Goal: Task Accomplishment & Management: Use online tool/utility

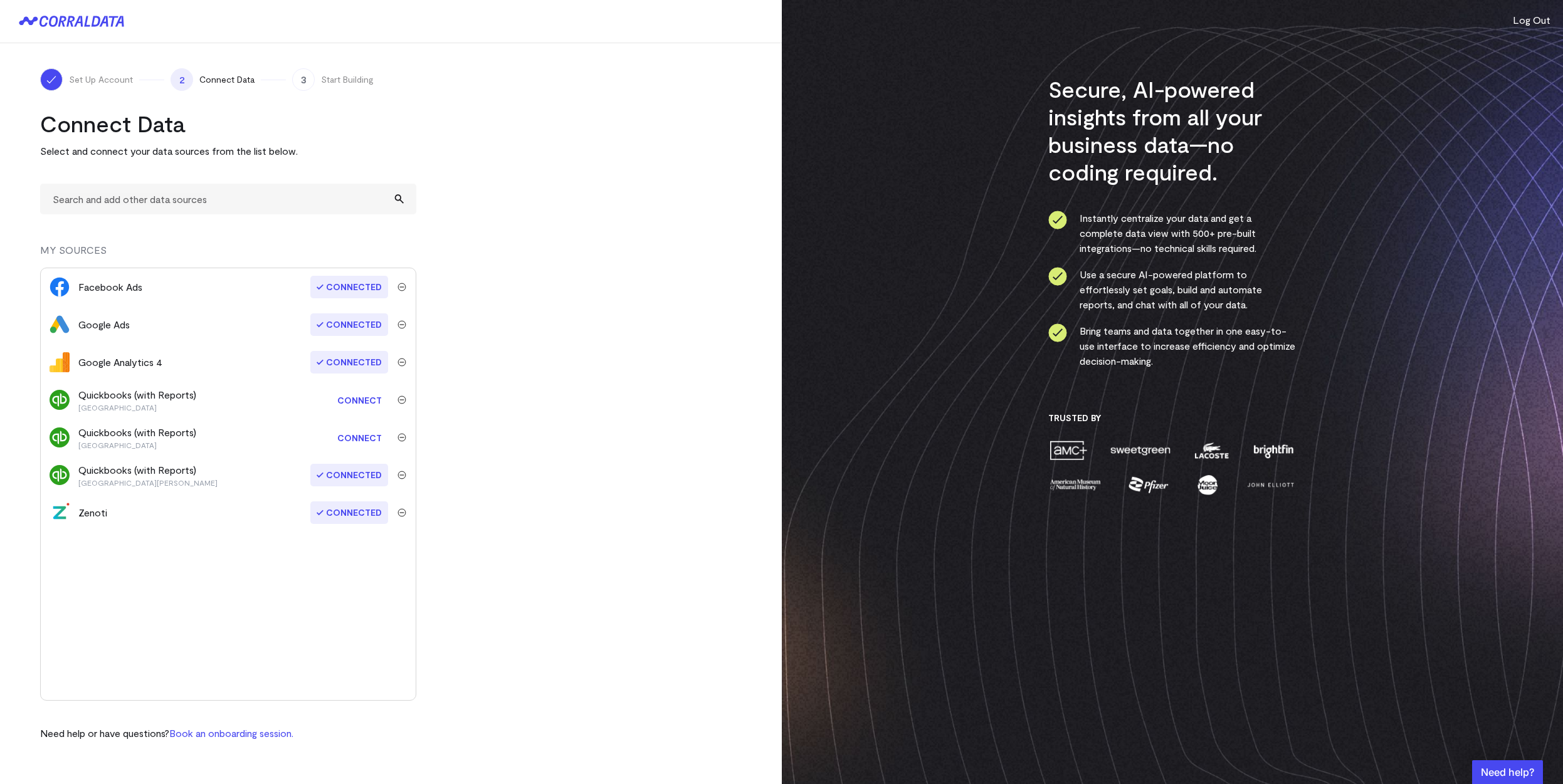
click at [351, 396] on link "Connect" at bounding box center [360, 400] width 57 height 23
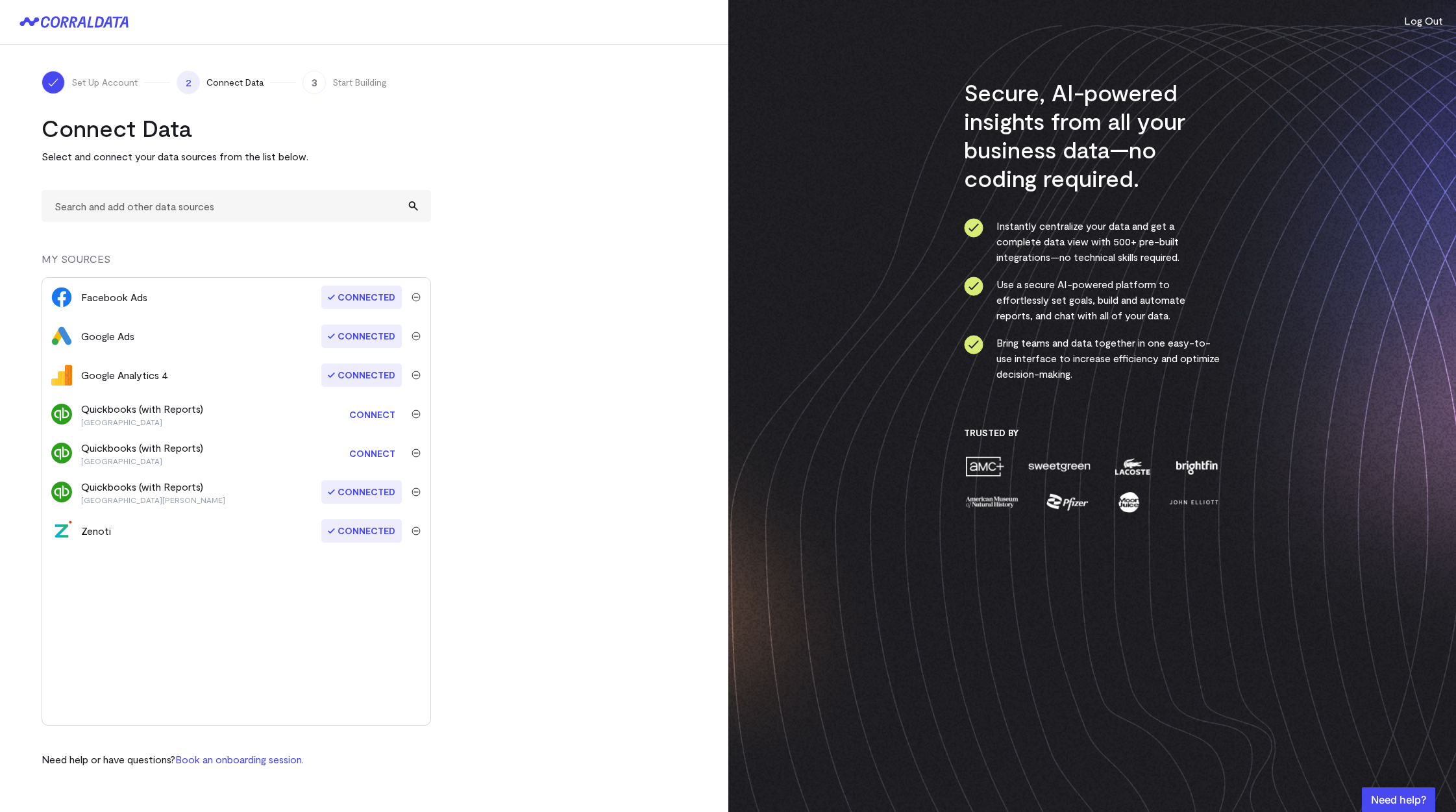
click at [379, 407] on link "Connect" at bounding box center [372, 414] width 59 height 24
